Goal: Task Accomplishment & Management: Complete application form

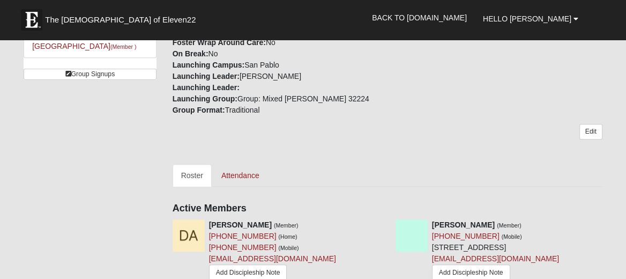
scroll to position [346, 0]
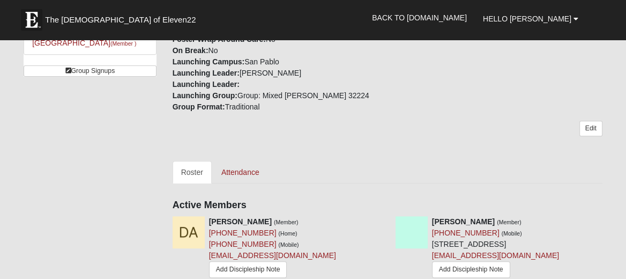
click at [327, 142] on div "Edit" at bounding box center [388, 133] width 430 height 24
click at [251, 173] on link "Attendance" at bounding box center [240, 172] width 55 height 23
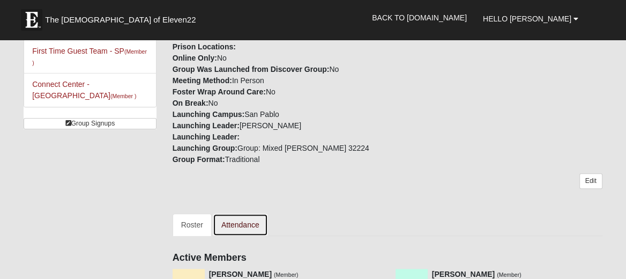
scroll to position [296, 0]
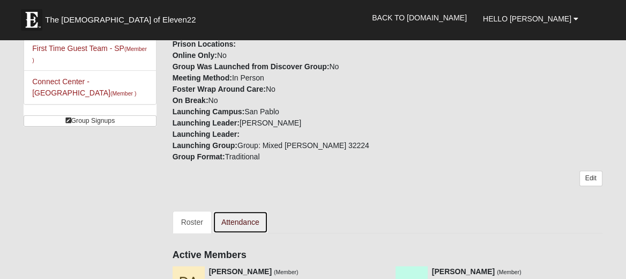
click at [244, 221] on link "Attendance" at bounding box center [240, 222] width 55 height 23
click at [243, 225] on link "Attendance" at bounding box center [240, 222] width 55 height 23
click at [245, 225] on link "Attendance" at bounding box center [240, 222] width 55 height 23
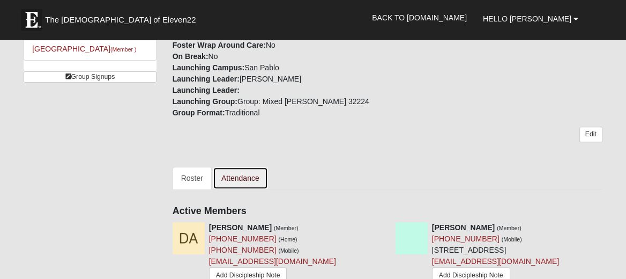
scroll to position [341, 0]
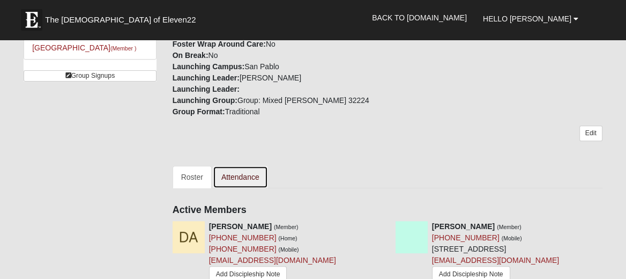
click at [243, 178] on link "Attendance" at bounding box center [240, 177] width 55 height 23
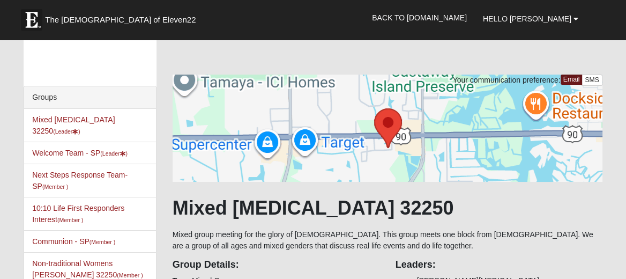
scroll to position [14, 0]
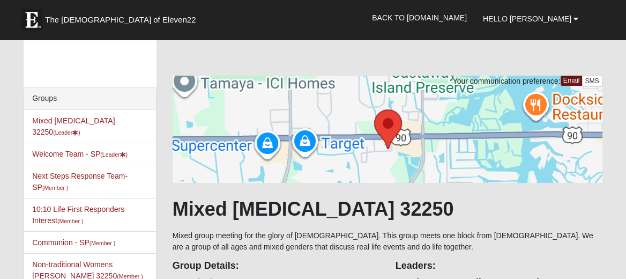
click at [90, 125] on li "Mixed Ollier 32250 (Leader )" at bounding box center [89, 126] width 131 height 33
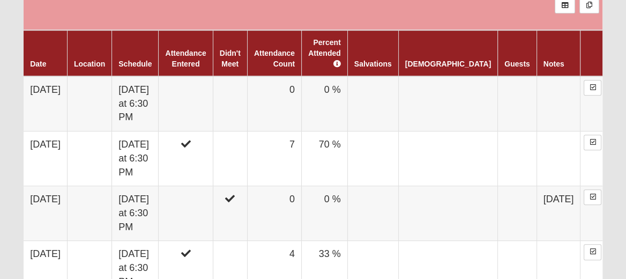
scroll to position [637, 0]
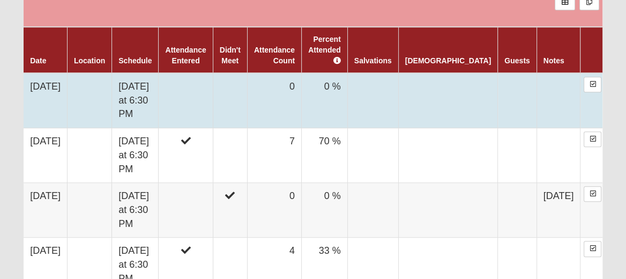
click at [211, 99] on td at bounding box center [186, 100] width 54 height 55
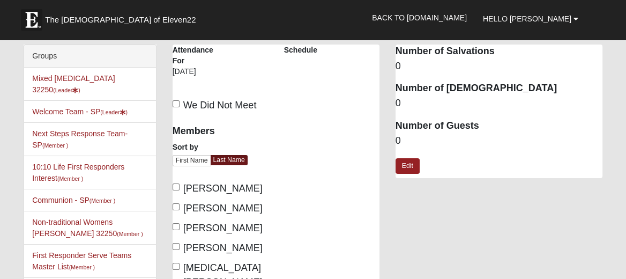
click at [243, 192] on span "Agabides, Diane" at bounding box center [222, 188] width 79 height 11
click at [180, 190] on input "Agabides, Diane" at bounding box center [176, 186] width 7 height 7
checkbox input "true"
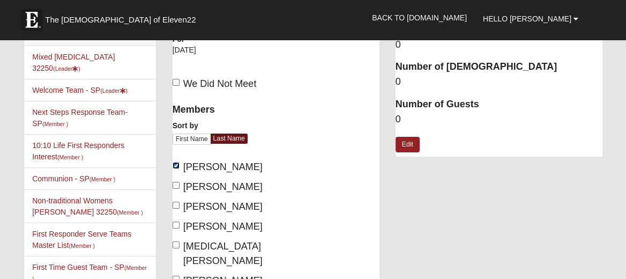
scroll to position [29, 0]
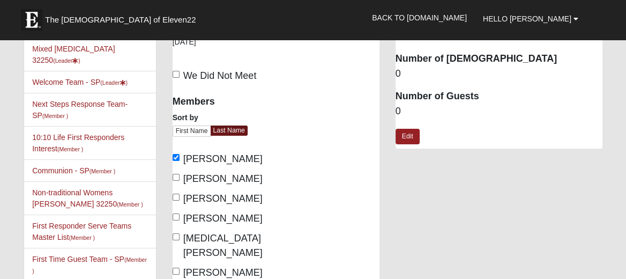
click at [250, 203] on span "Huettinger, Heidi" at bounding box center [222, 198] width 79 height 11
click at [180, 200] on input "Huettinger, Heidi" at bounding box center [176, 196] width 7 height 7
checkbox input "true"
click at [237, 222] on span "LaPerle, Kate" at bounding box center [222, 218] width 79 height 11
click at [180, 220] on input "LaPerle, Kate" at bounding box center [176, 216] width 7 height 7
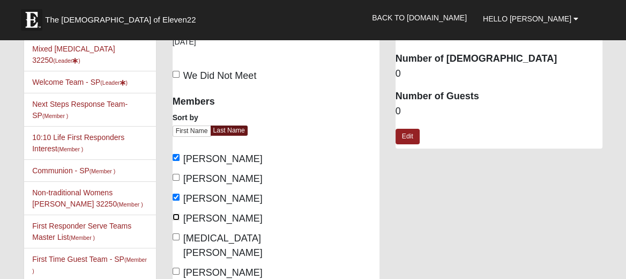
checkbox input "true"
click at [233, 240] on span "Ollier, Laura" at bounding box center [222, 245] width 79 height 25
click at [180, 240] on input "Ollier, Laura" at bounding box center [176, 236] width 7 height 7
checkbox input "true"
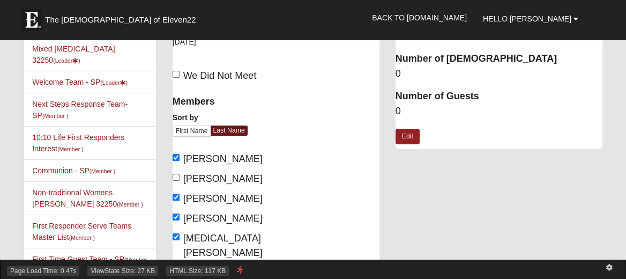
click at [236, 263] on div "Page Load Time: 0.47s ViewState Size: 27 KB HTML Size: 117 KB" at bounding box center [313, 268] width 626 height 19
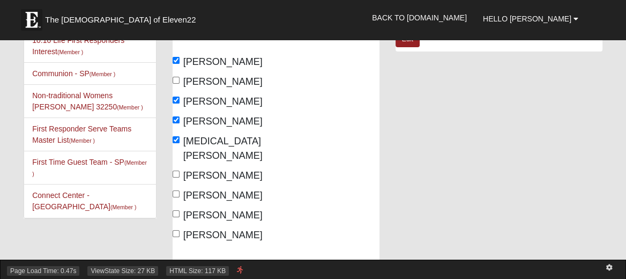
scroll to position [128, 0]
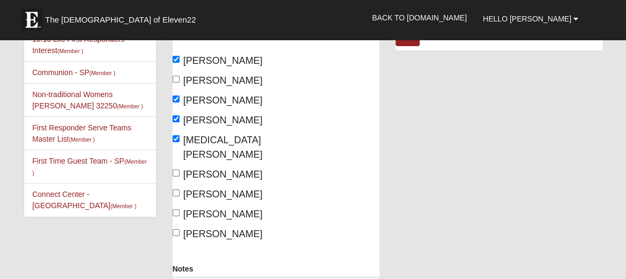
click at [236, 208] on span "Swindell, Vicki" at bounding box center [222, 213] width 79 height 11
click at [180, 209] on input "Swindell, Vicki" at bounding box center [176, 212] width 7 height 7
checkbox input "true"
click at [234, 228] on span "[PERSON_NAME]" at bounding box center [222, 233] width 79 height 11
click at [180, 229] on input "[PERSON_NAME]" at bounding box center [176, 232] width 7 height 7
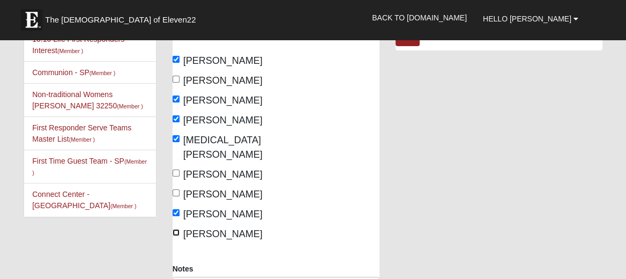
checkbox input "true"
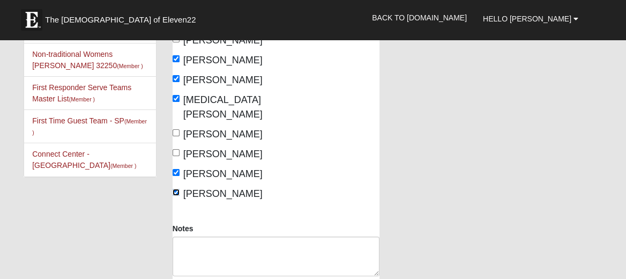
scroll to position [172, 0]
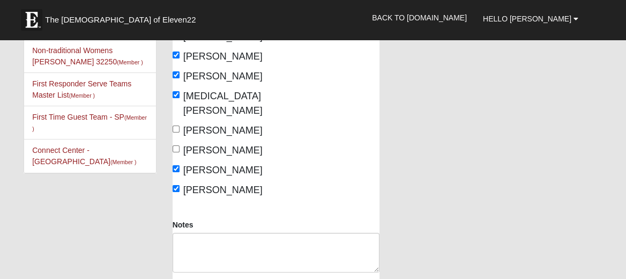
click at [240, 125] on span "[PERSON_NAME]" at bounding box center [222, 130] width 79 height 11
click at [180, 125] on input "[PERSON_NAME]" at bounding box center [176, 128] width 7 height 7
checkbox input "true"
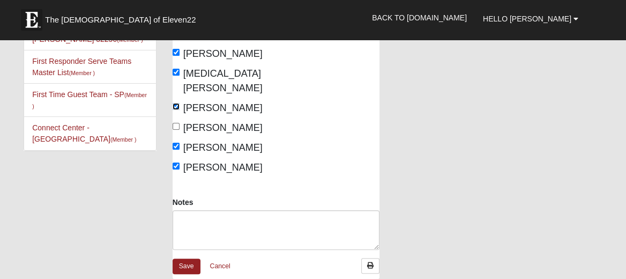
scroll to position [208, 0]
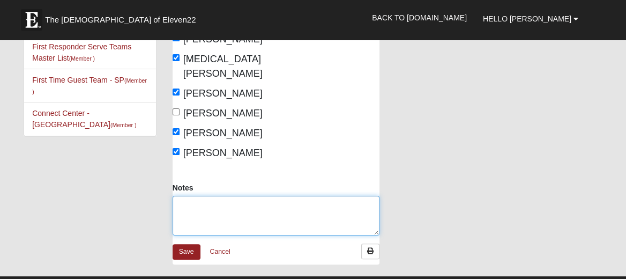
click at [244, 196] on textarea "Notes" at bounding box center [276, 216] width 207 height 40
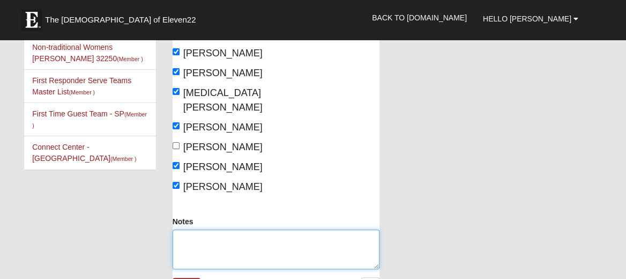
scroll to position [175, 0]
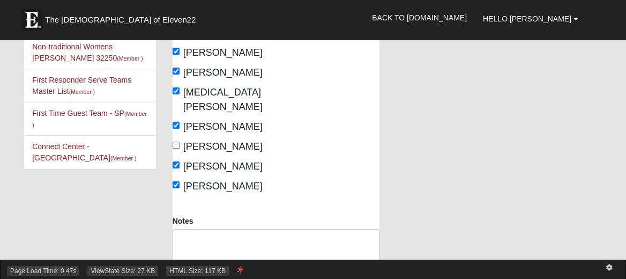
click at [184, 271] on span "HTML Size: 117 KB" at bounding box center [197, 271] width 63 height 10
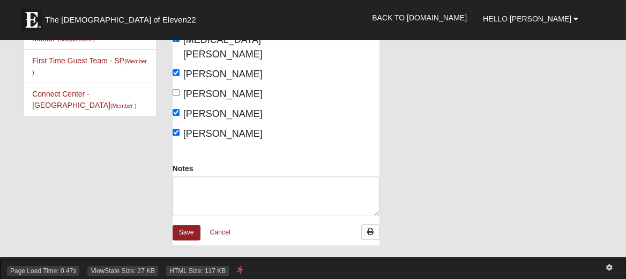
scroll to position [249, 0]
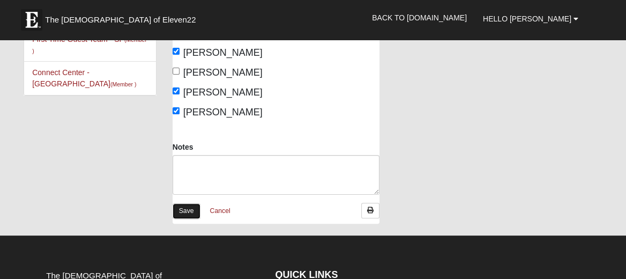
click at [181, 203] on link "Save" at bounding box center [187, 211] width 28 height 16
click at [188, 203] on link "Save" at bounding box center [187, 211] width 28 height 16
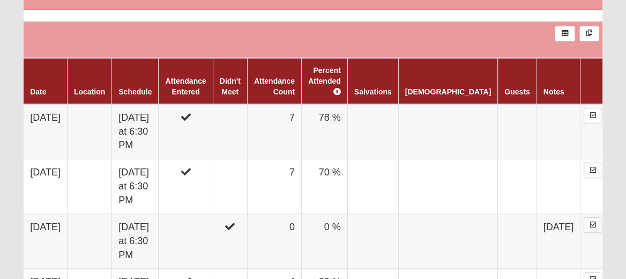
scroll to position [606, 0]
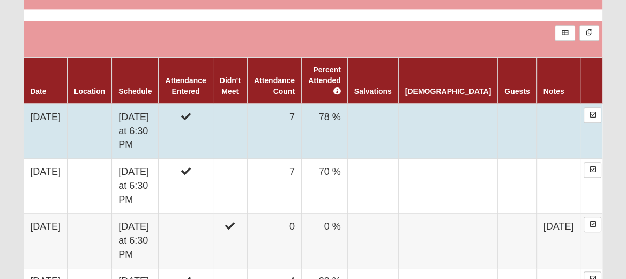
click at [499, 122] on td at bounding box center [517, 130] width 39 height 55
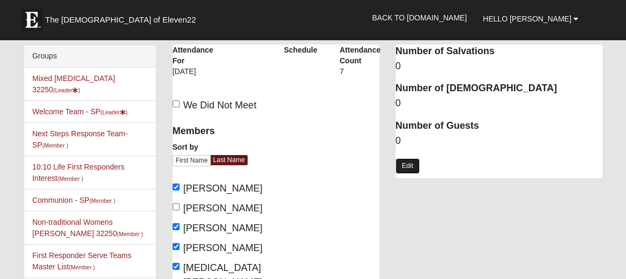
click at [409, 168] on link "Edit" at bounding box center [408, 166] width 24 height 16
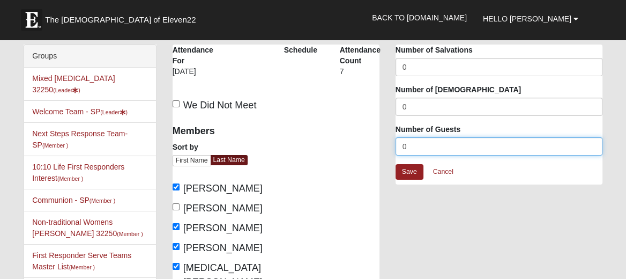
click at [415, 145] on input "0" at bounding box center [499, 146] width 207 height 18
type input "1"
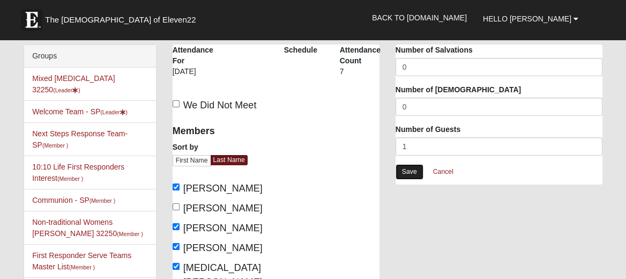
click at [413, 172] on link "Save" at bounding box center [410, 172] width 28 height 16
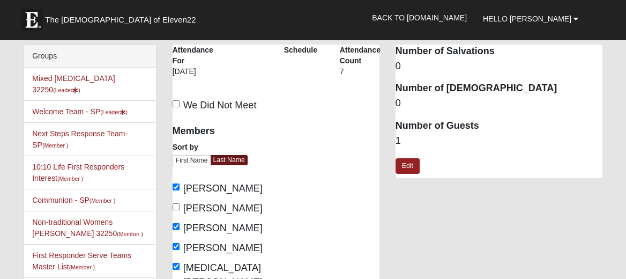
click at [443, 98] on dd "0" at bounding box center [499, 103] width 207 height 14
click at [407, 168] on link "Edit" at bounding box center [408, 166] width 24 height 16
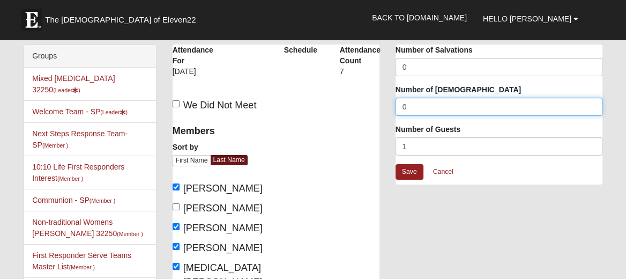
click at [409, 103] on input "0" at bounding box center [499, 107] width 207 height 18
type input "1"
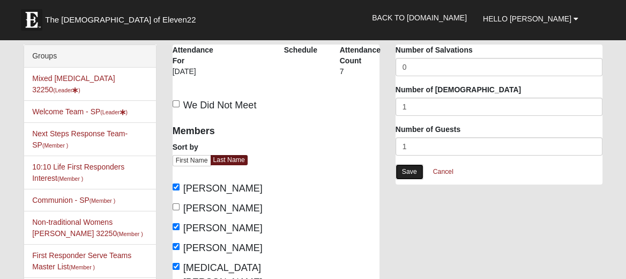
click at [407, 174] on link "Save" at bounding box center [410, 172] width 28 height 16
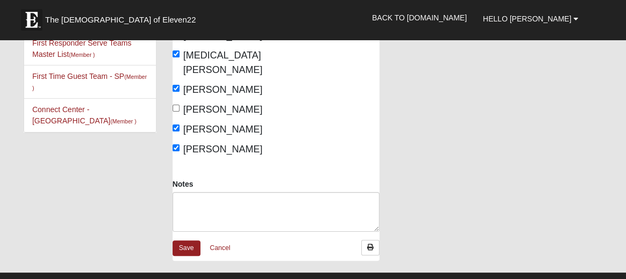
scroll to position [214, 0]
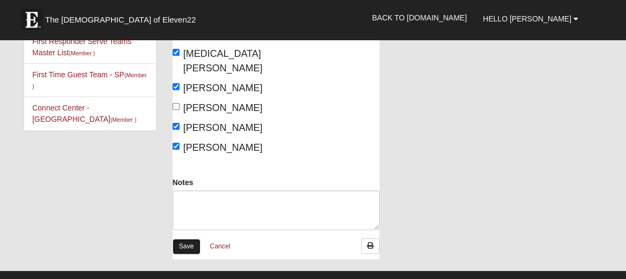
click at [184, 238] on link "Save" at bounding box center [187, 246] width 28 height 16
